Goal: Check status: Check status

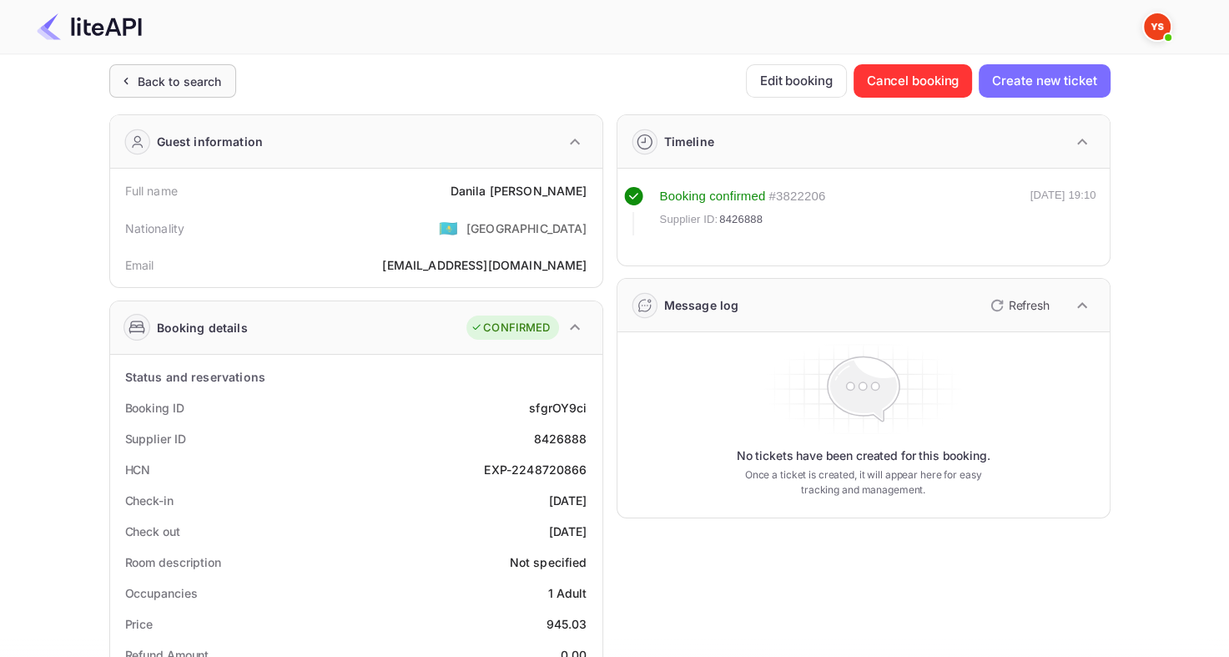
click at [200, 87] on div "Back to search" at bounding box center [180, 82] width 84 height 18
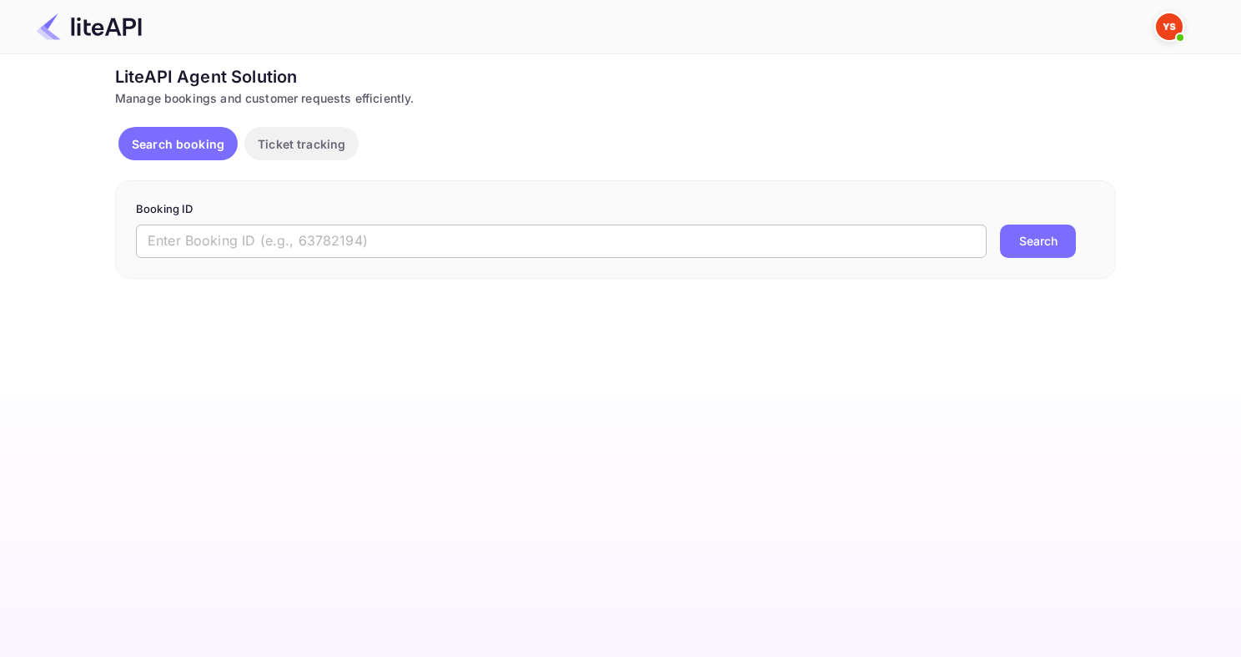
click at [325, 233] on input "text" at bounding box center [561, 240] width 851 height 33
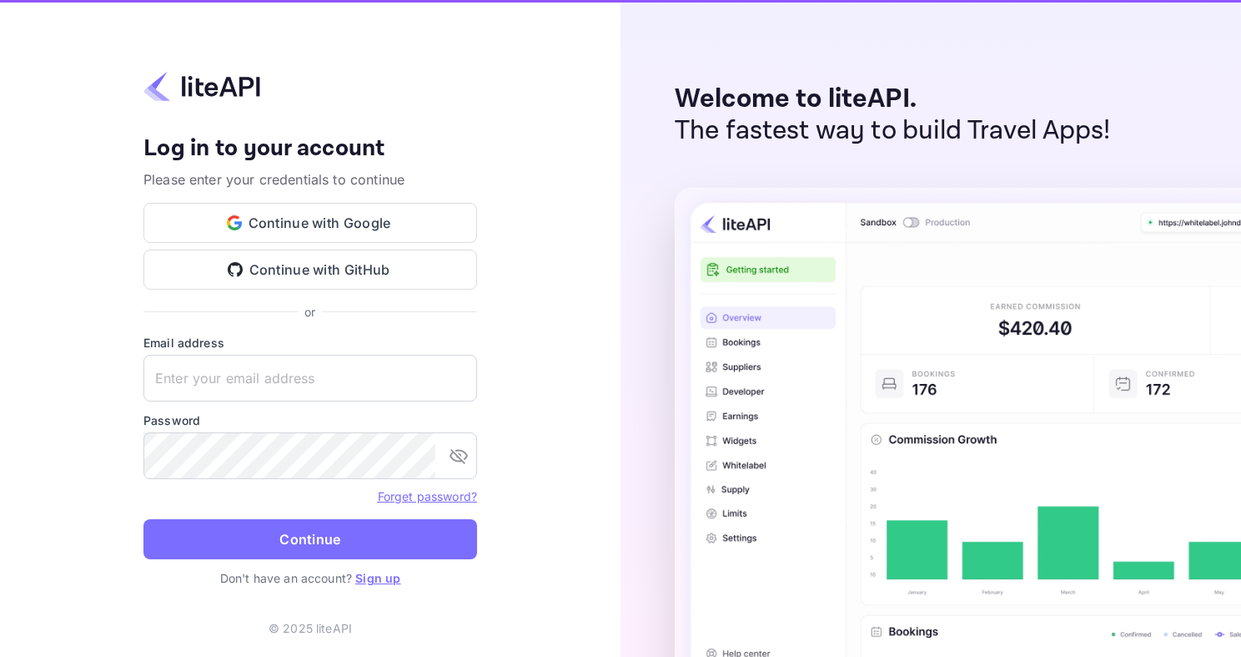
type input "adminpassword_support@yandex-team.ru"
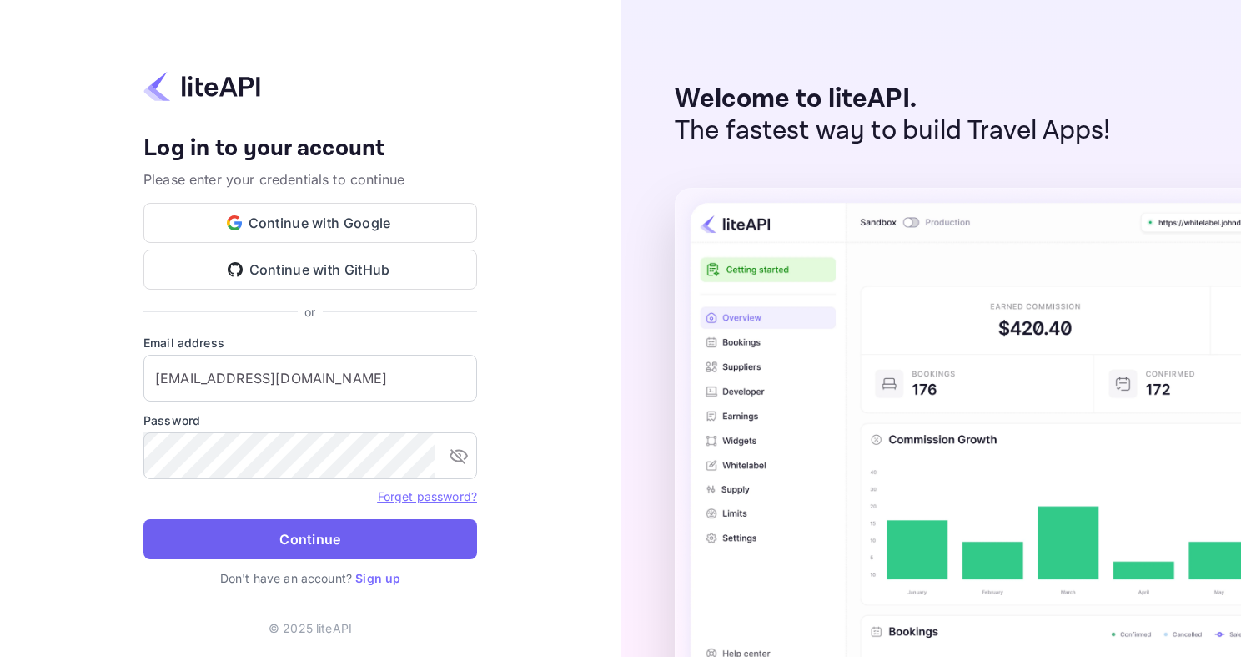
click at [288, 546] on button "Continue" at bounding box center [310, 539] width 334 height 40
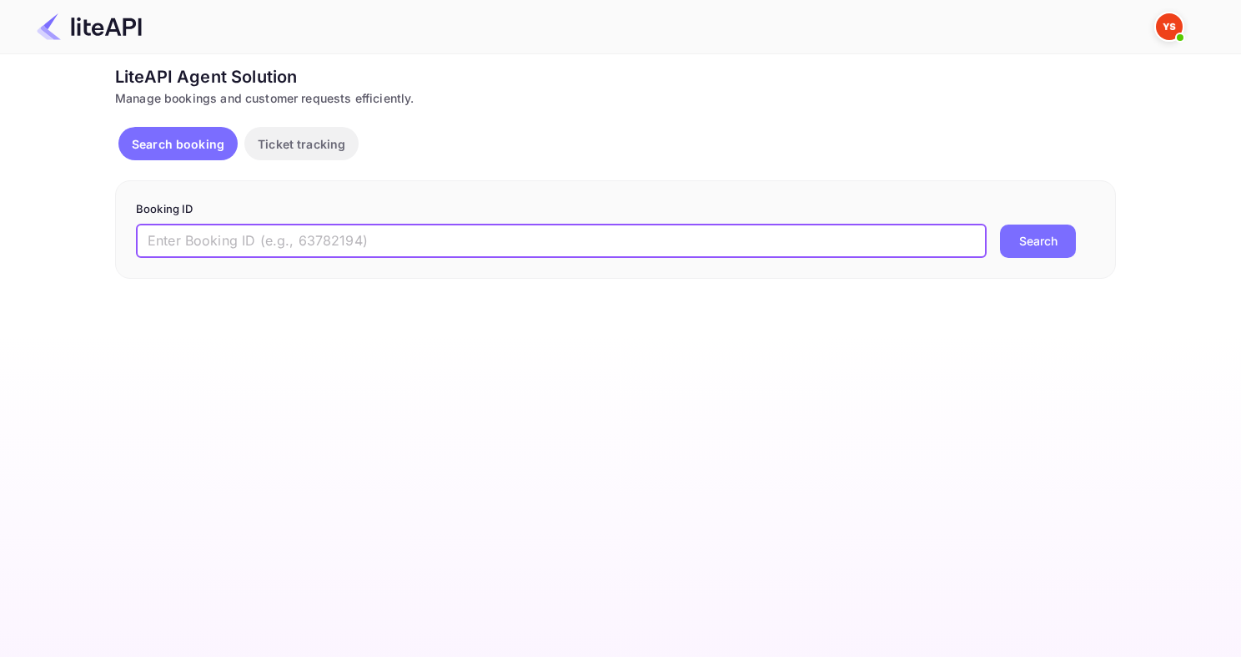
click at [375, 250] on input "text" at bounding box center [561, 240] width 851 height 33
paste input "7908343"
type input "7908343"
click at [1000, 224] on button "Search" at bounding box center [1038, 240] width 76 height 33
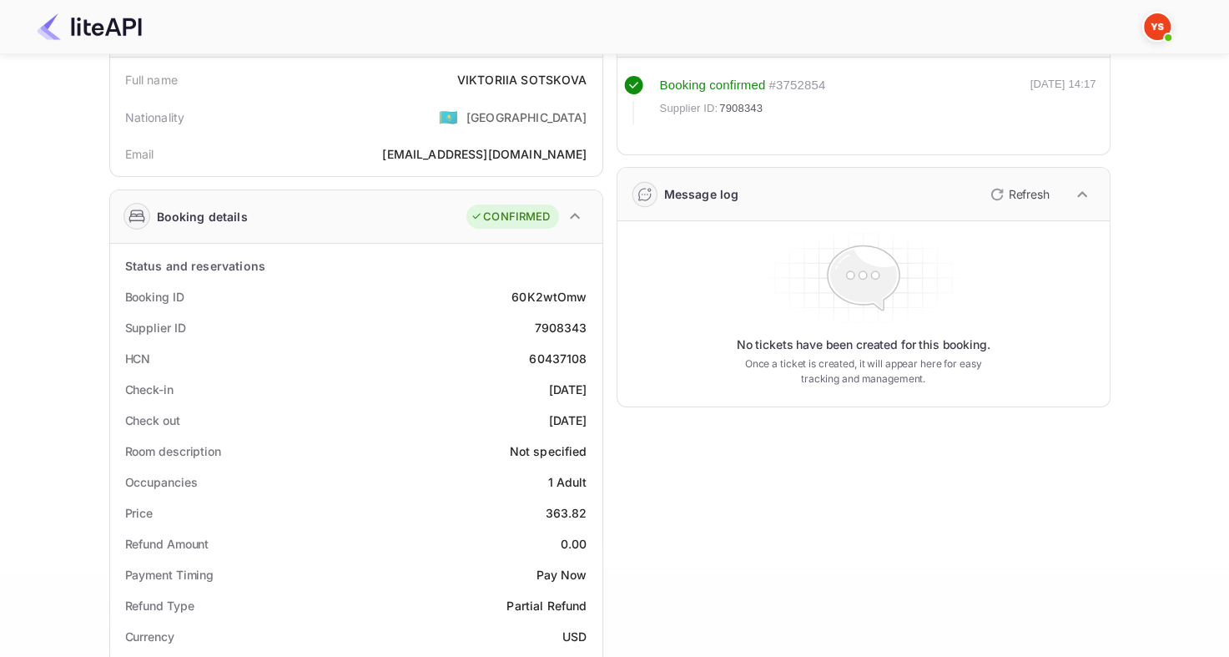
scroll to position [63, 0]
